Goal: Information Seeking & Learning: Learn about a topic

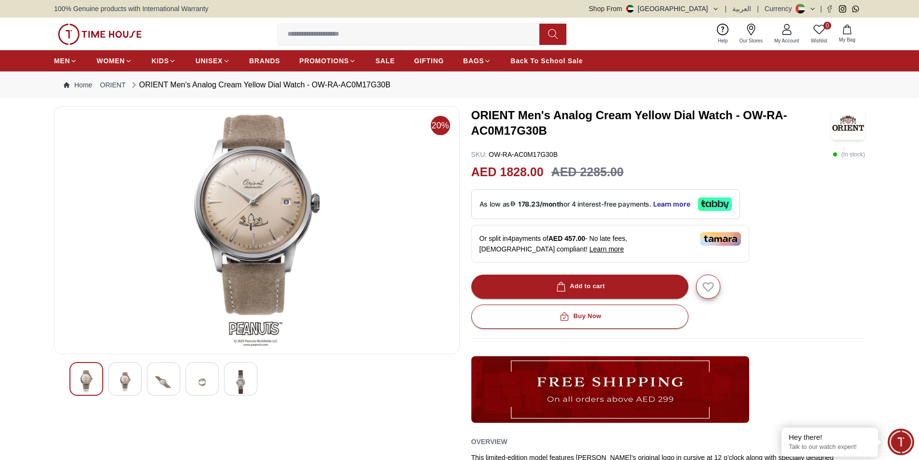
click at [127, 379] on img at bounding box center [124, 382] width 17 height 24
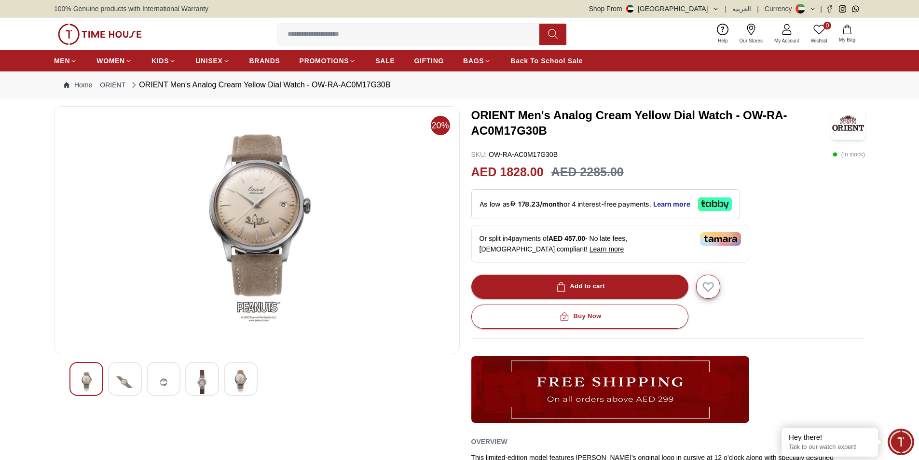
click at [163, 380] on img at bounding box center [163, 382] width 17 height 24
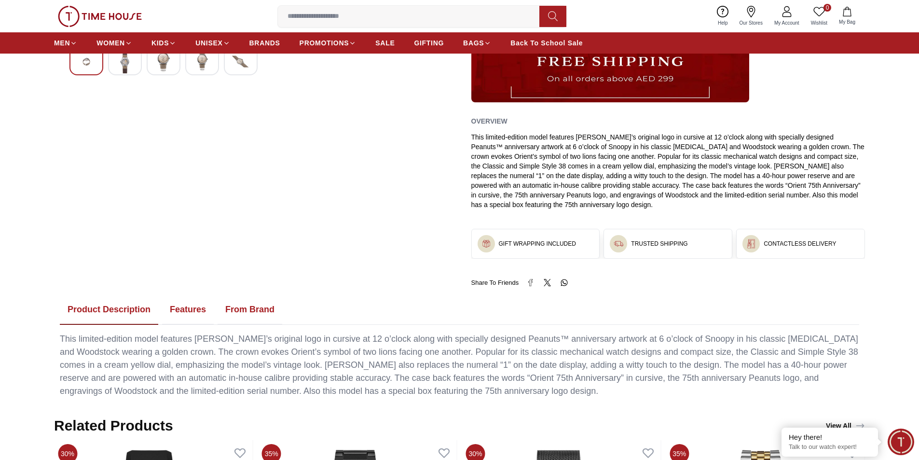
scroll to position [338, 0]
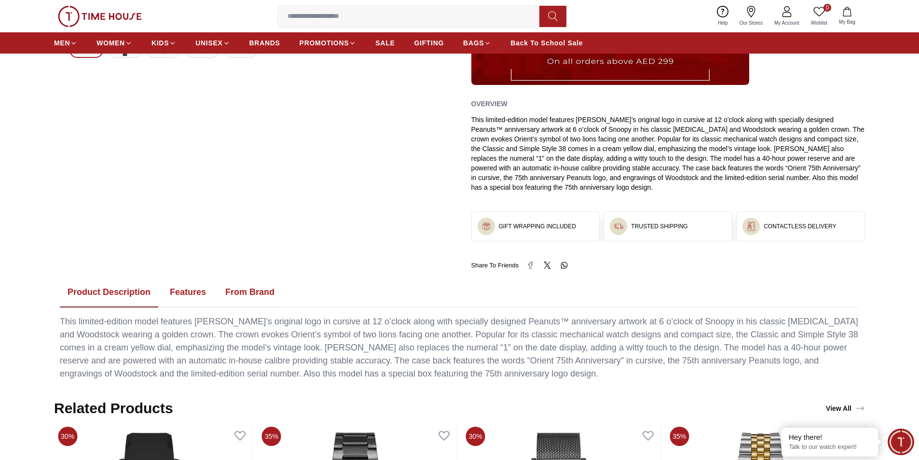
drag, startPoint x: 177, startPoint y: 292, endPoint x: 224, endPoint y: 283, distance: 47.3
click at [178, 292] on button "Features" at bounding box center [188, 292] width 52 height 30
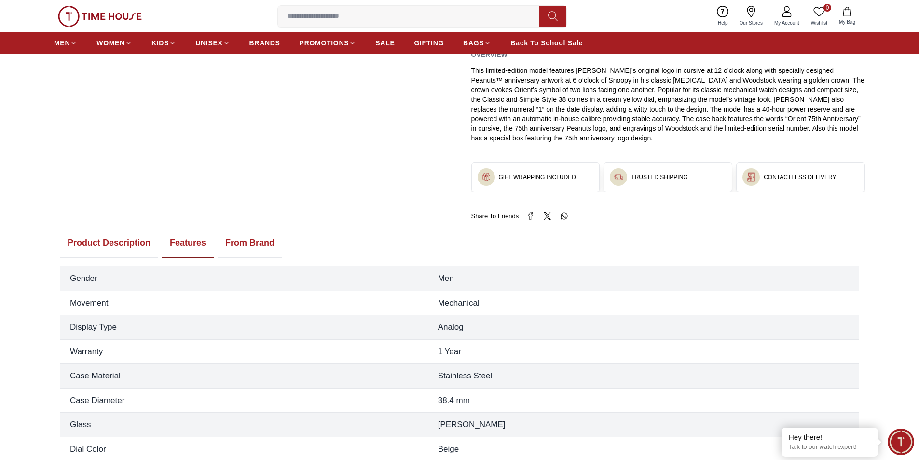
scroll to position [434, 0]
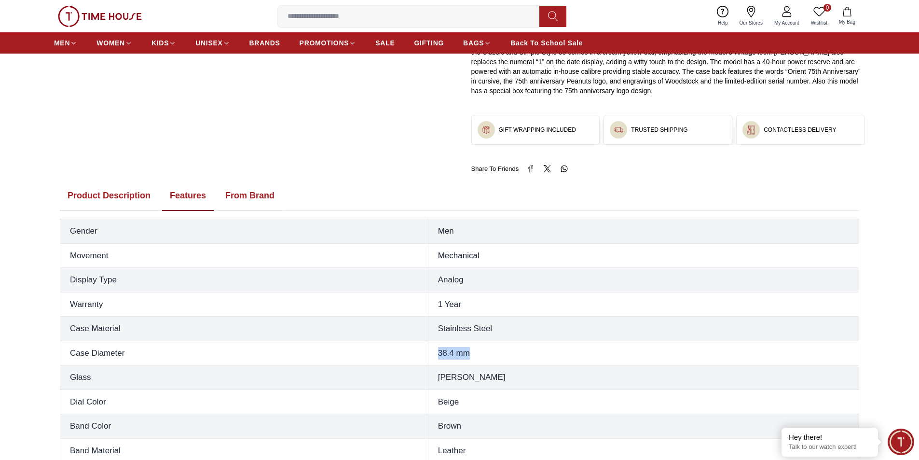
drag, startPoint x: 465, startPoint y: 352, endPoint x: 533, endPoint y: 358, distance: 68.3
click at [533, 358] on td "38.4 mm" at bounding box center [643, 352] width 431 height 25
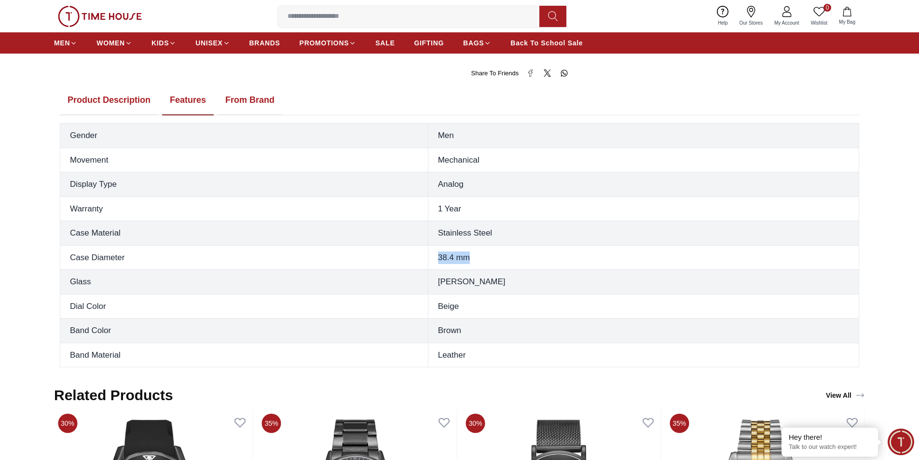
scroll to position [530, 0]
drag, startPoint x: 471, startPoint y: 284, endPoint x: 554, endPoint y: 283, distance: 82.9
click at [554, 283] on td "[PERSON_NAME]" at bounding box center [643, 281] width 431 height 25
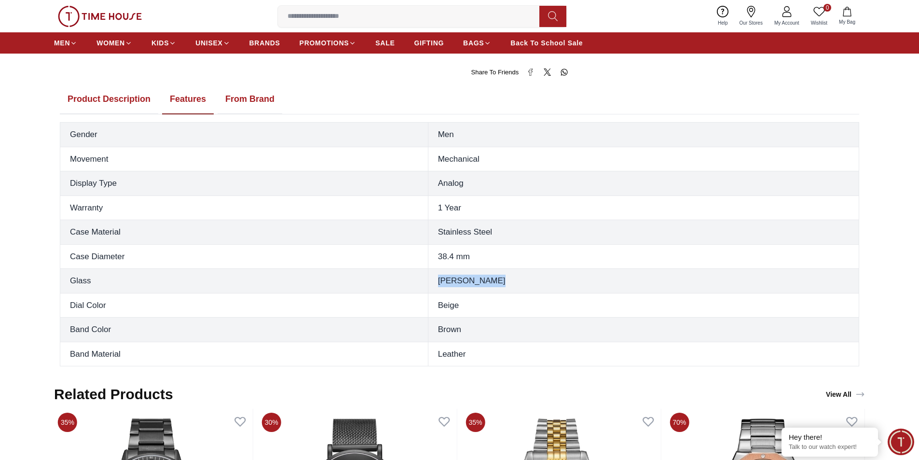
click at [570, 281] on td "[PERSON_NAME]" at bounding box center [643, 281] width 431 height 25
drag, startPoint x: 475, startPoint y: 281, endPoint x: 534, endPoint y: 286, distance: 59.5
click at [534, 286] on td "[PERSON_NAME]" at bounding box center [643, 281] width 431 height 25
click at [552, 286] on td "[PERSON_NAME]" at bounding box center [643, 281] width 431 height 25
drag, startPoint x: 471, startPoint y: 281, endPoint x: 543, endPoint y: 281, distance: 72.3
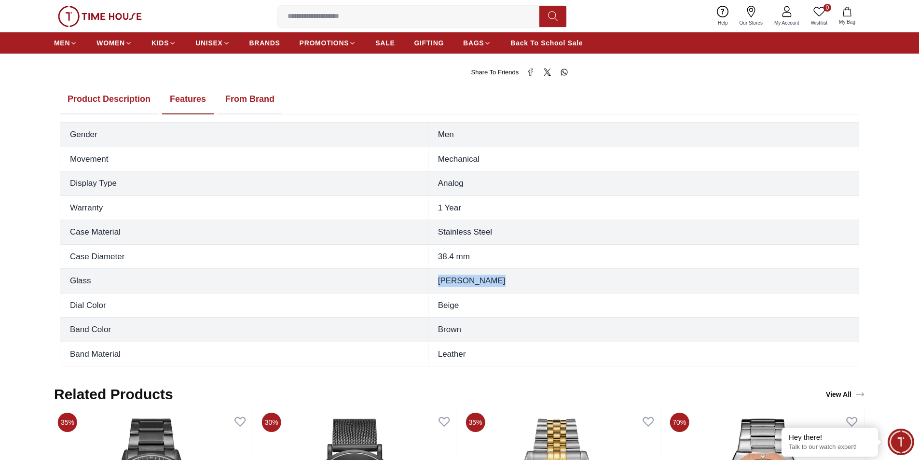
click at [543, 281] on td "[PERSON_NAME]" at bounding box center [643, 281] width 431 height 25
click at [544, 281] on td "[PERSON_NAME]" at bounding box center [643, 281] width 431 height 25
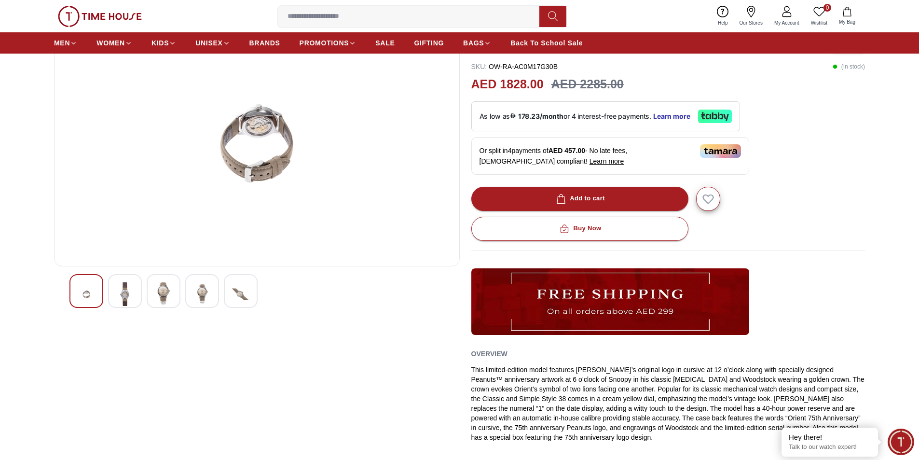
scroll to position [0, 0]
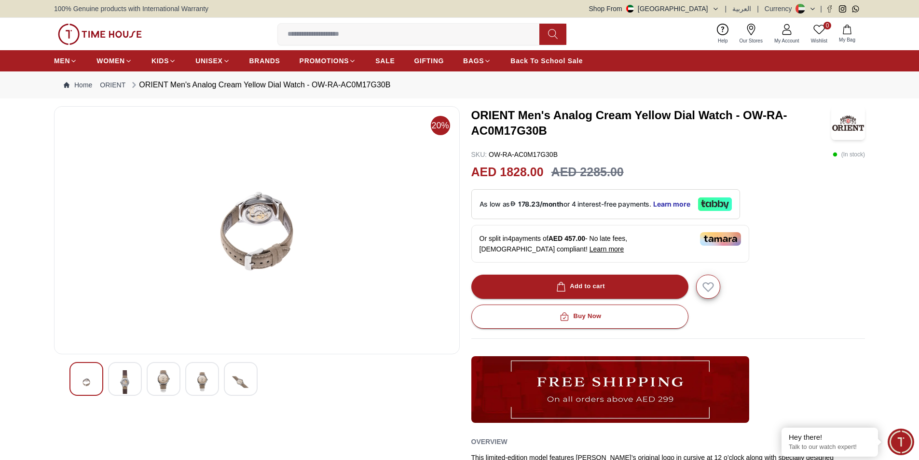
click at [134, 379] on div at bounding box center [125, 379] width 34 height 34
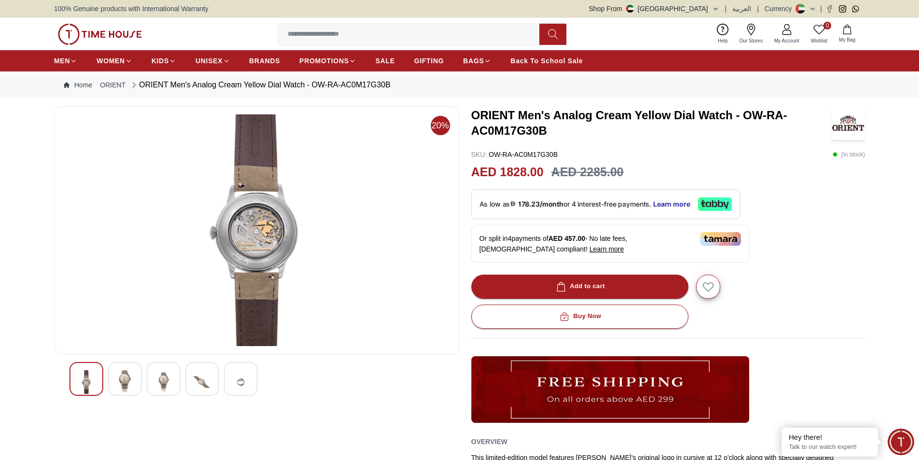
click at [169, 381] on img at bounding box center [163, 382] width 17 height 24
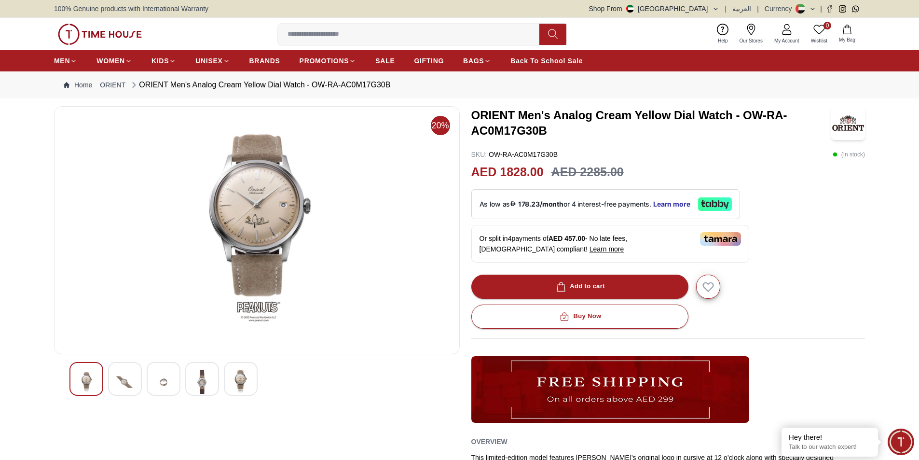
click at [198, 384] on img at bounding box center [201, 382] width 17 height 24
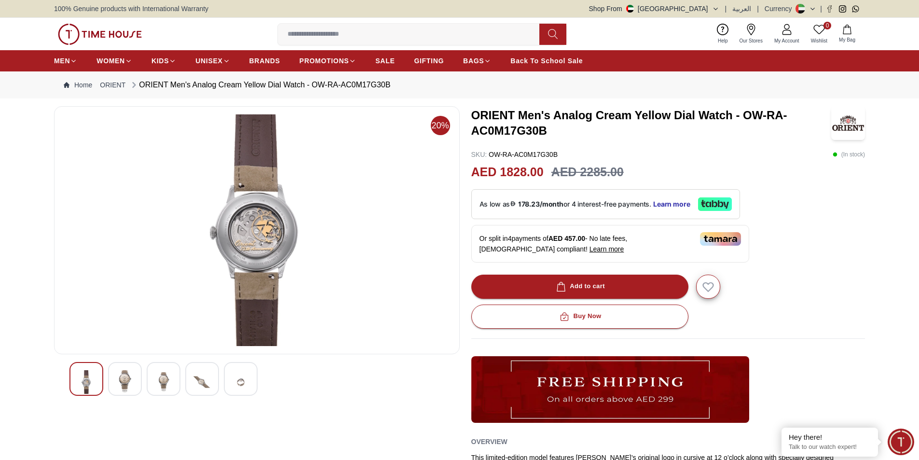
click at [244, 386] on img at bounding box center [240, 382] width 17 height 24
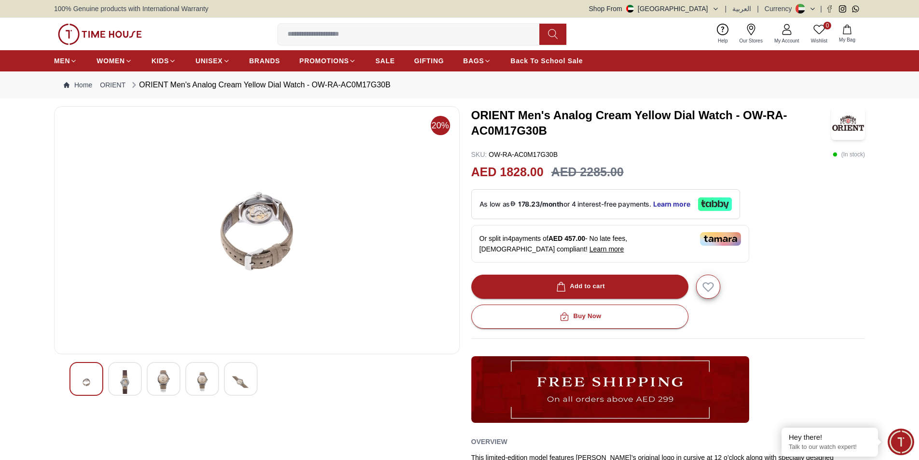
click at [206, 377] on img at bounding box center [201, 382] width 17 height 24
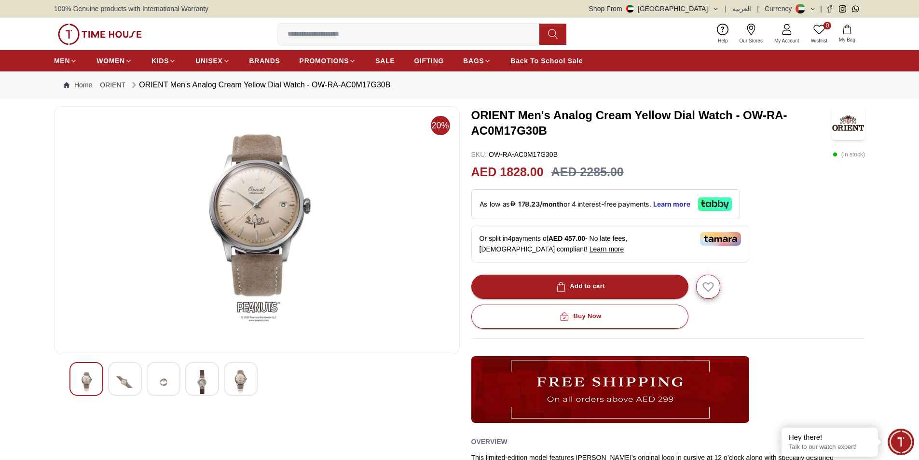
click at [162, 387] on img at bounding box center [163, 382] width 17 height 24
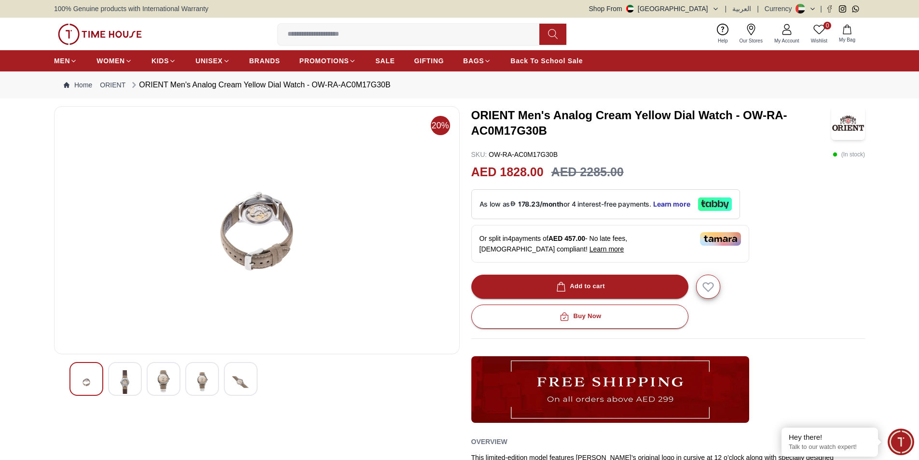
click at [135, 385] on div at bounding box center [125, 379] width 34 height 34
